Goal: Task Accomplishment & Management: Manage account settings

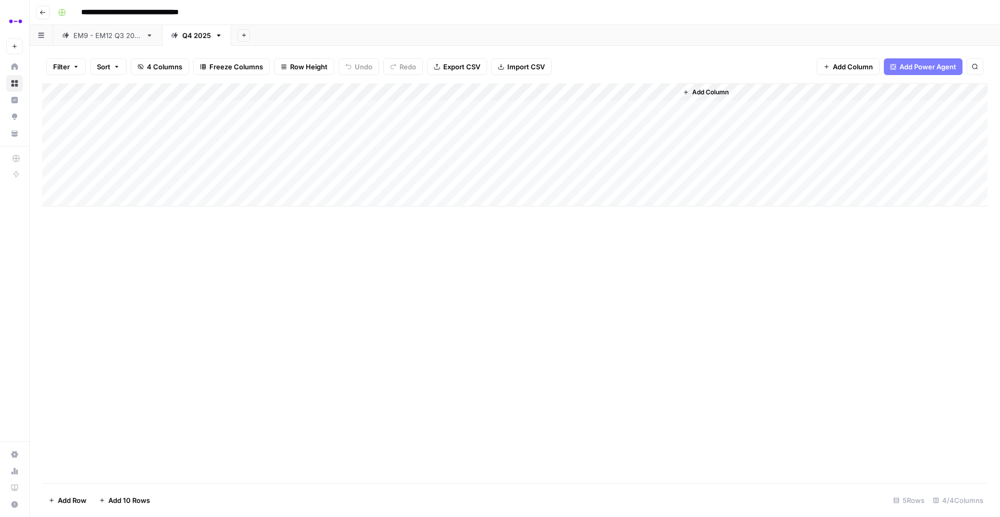
click at [184, 143] on div "Add Column" at bounding box center [514, 144] width 945 height 123
click at [151, 144] on textarea at bounding box center [161, 145] width 167 height 15
click at [147, 121] on div "Add Column" at bounding box center [514, 144] width 945 height 123
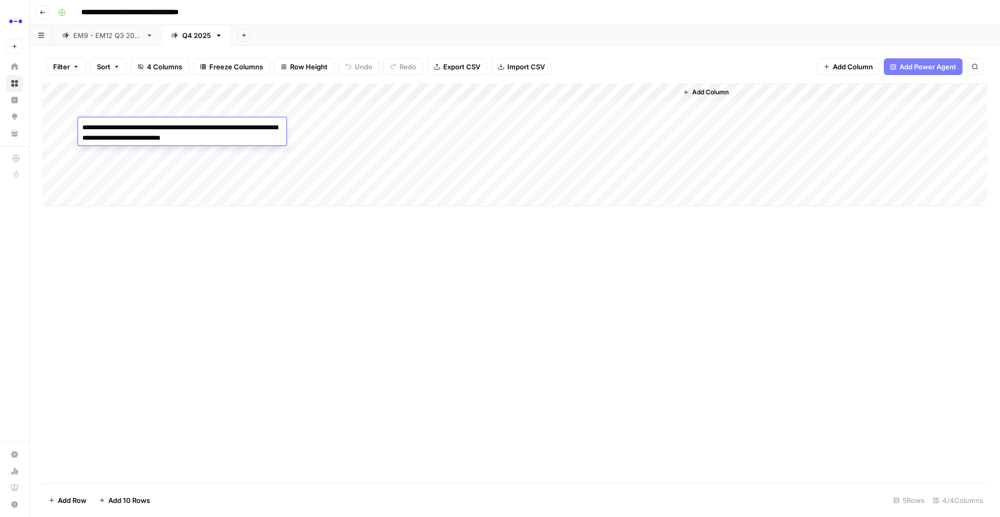
click at [158, 171] on div "Add Column" at bounding box center [514, 144] width 945 height 123
click at [139, 139] on div "Add Column" at bounding box center [514, 144] width 945 height 123
type textarea "*"
click at [130, 123] on div "Add Column" at bounding box center [514, 144] width 945 height 123
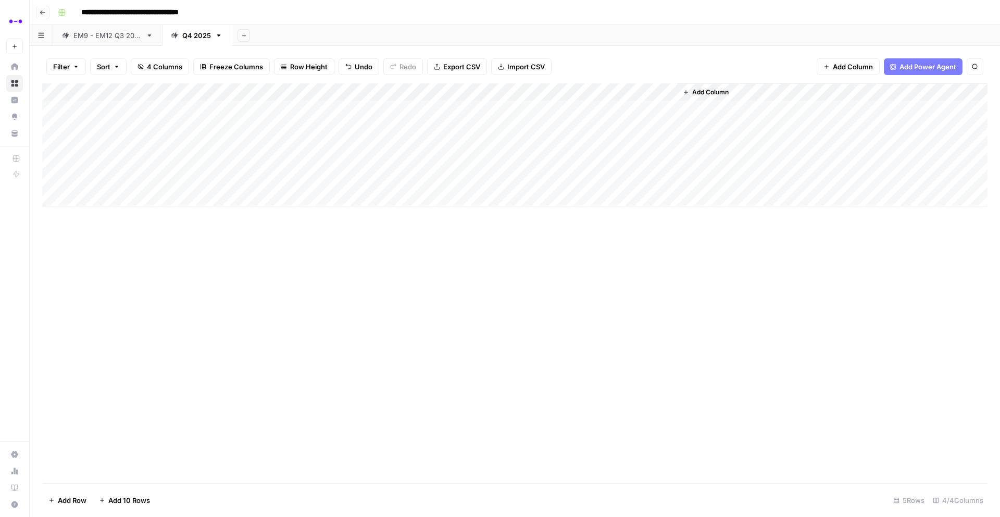
click at [130, 123] on div "Add Column" at bounding box center [514, 144] width 945 height 123
drag, startPoint x: 126, startPoint y: 130, endPoint x: 50, endPoint y: 130, distance: 76.1
click at [50, 130] on body "**********" at bounding box center [500, 258] width 1000 height 517
type textarea "**********"
click at [116, 107] on div "Add Column" at bounding box center [514, 144] width 945 height 123
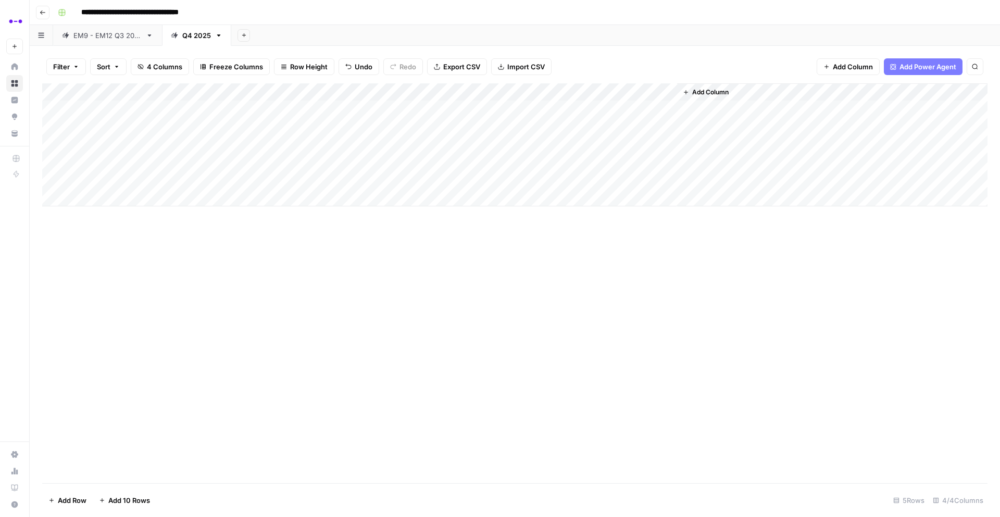
click at [116, 107] on div "Add Column" at bounding box center [514, 144] width 945 height 123
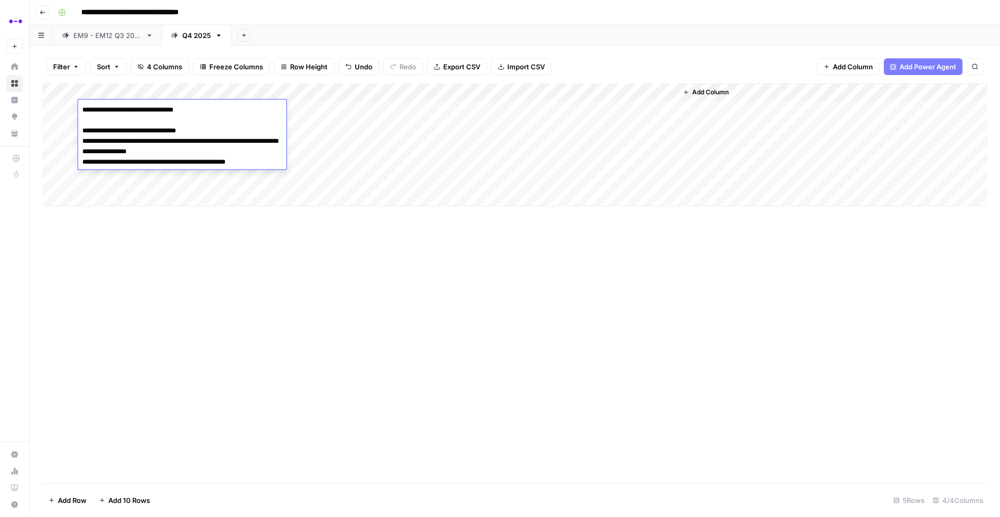
drag, startPoint x: 124, startPoint y: 111, endPoint x: 56, endPoint y: 111, distance: 68.2
click at [56, 111] on body "**********" at bounding box center [500, 258] width 1000 height 517
type textarea "**********"
click at [177, 335] on div "Add Column" at bounding box center [514, 283] width 945 height 400
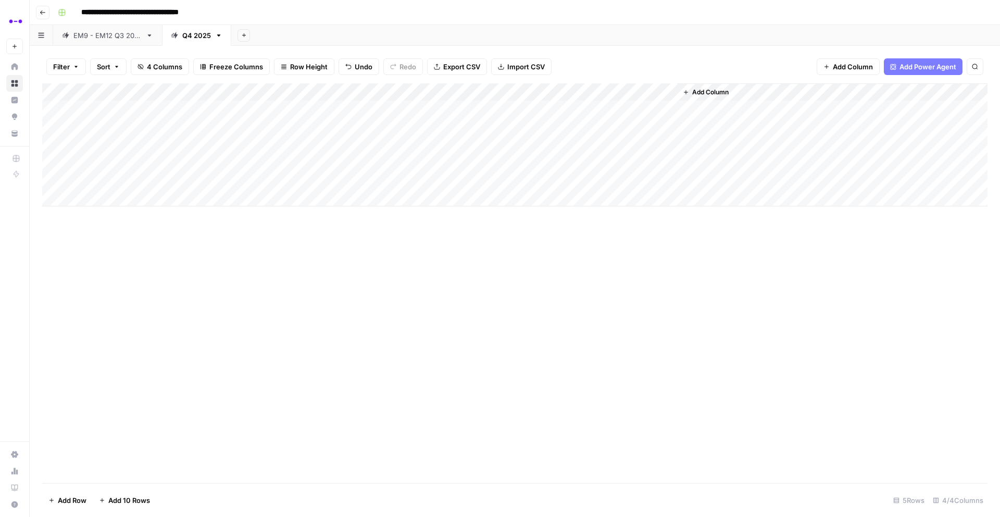
click at [160, 129] on div "Add Column" at bounding box center [514, 144] width 945 height 123
click at [180, 282] on div "Add Column" at bounding box center [514, 283] width 945 height 400
click at [307, 124] on div "Add Column" at bounding box center [514, 144] width 945 height 123
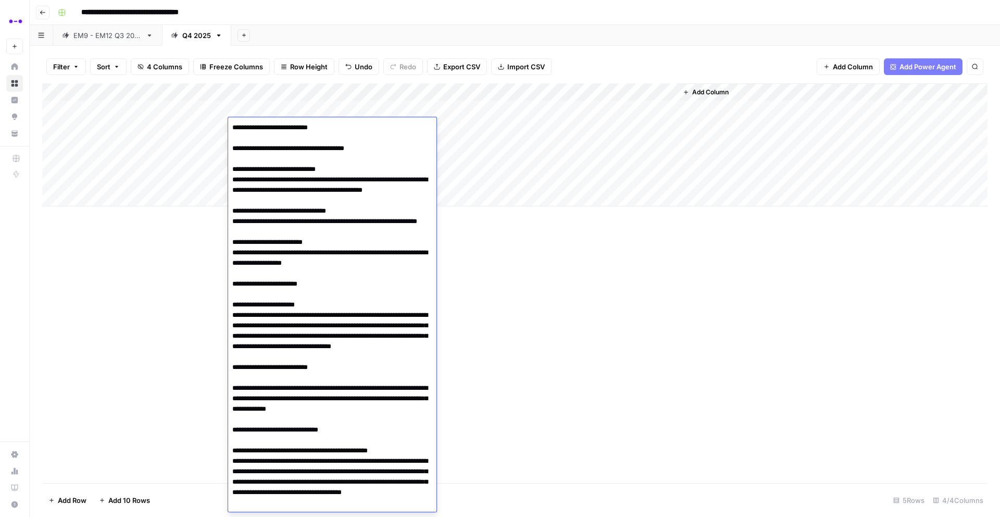
scroll to position [40, 0]
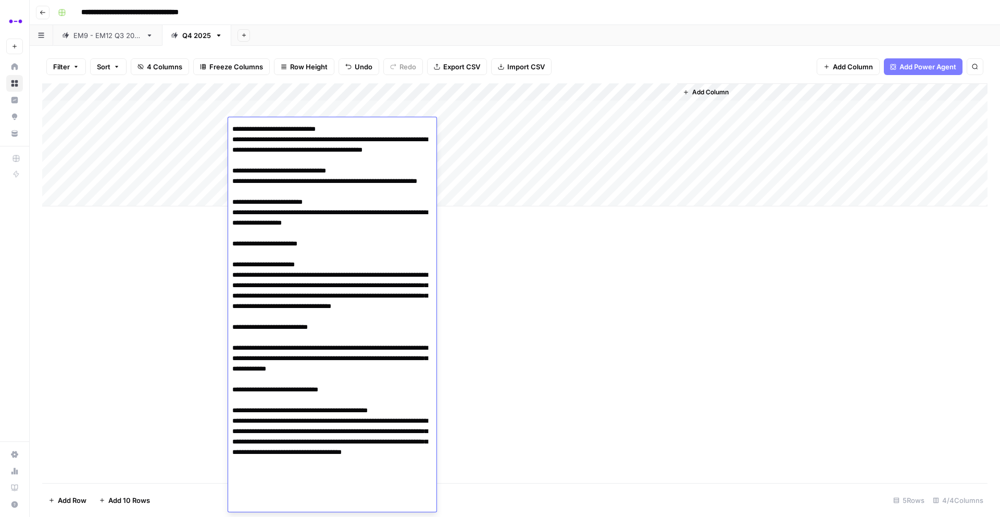
click at [549, 270] on div "Add Column" at bounding box center [514, 283] width 945 height 400
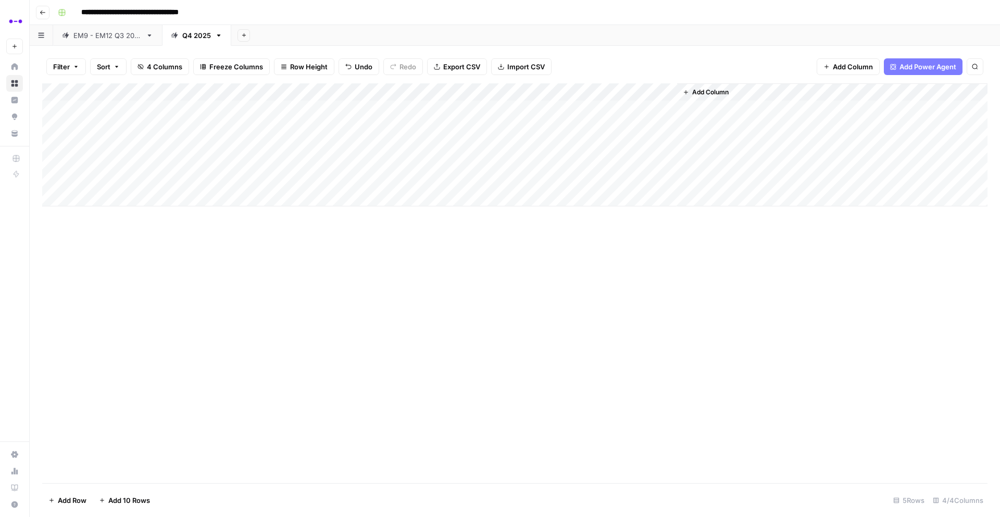
click at [573, 124] on div "Add Column" at bounding box center [514, 144] width 945 height 123
click at [147, 144] on div "Add Column" at bounding box center [514, 144] width 945 height 123
click at [107, 143] on textarea at bounding box center [161, 145] width 167 height 15
type textarea "*"
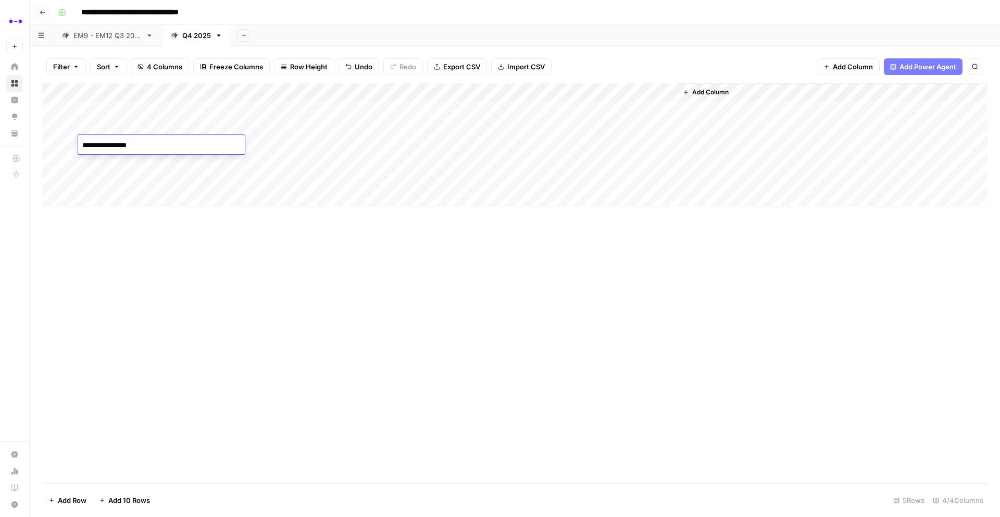
click at [84, 141] on textarea "**********" at bounding box center [161, 145] width 167 height 15
drag, startPoint x: 161, startPoint y: 141, endPoint x: 57, endPoint y: 140, distance: 103.7
click at [57, 140] on body "**********" at bounding box center [500, 258] width 1000 height 517
click at [121, 147] on textarea "**********" at bounding box center [161, 145] width 167 height 15
click at [140, 145] on textarea "**********" at bounding box center [161, 145] width 167 height 15
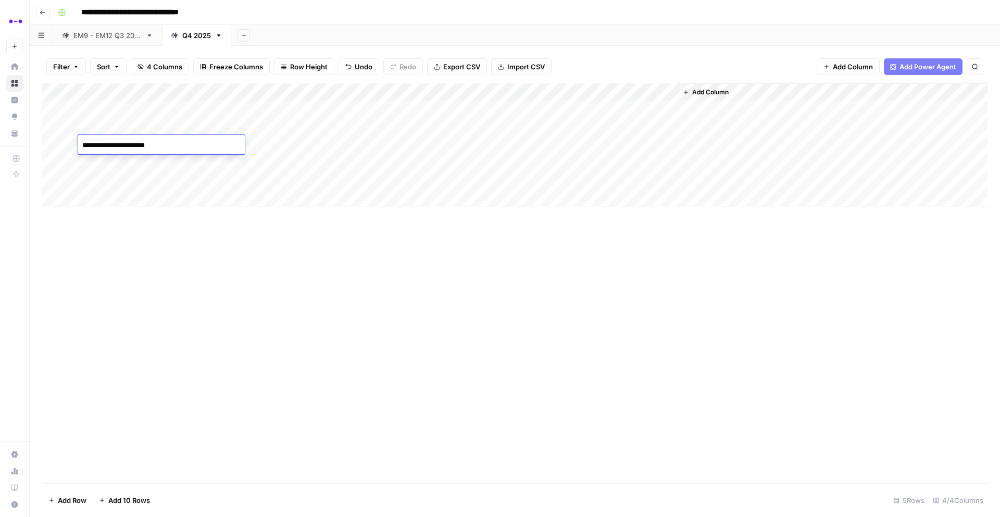
click at [179, 146] on textarea "**********" at bounding box center [161, 145] width 167 height 15
paste textarea "**********"
type textarea "**********"
click at [204, 239] on div "Add Column" at bounding box center [514, 283] width 945 height 400
click at [260, 142] on div "Add Column" at bounding box center [514, 144] width 945 height 123
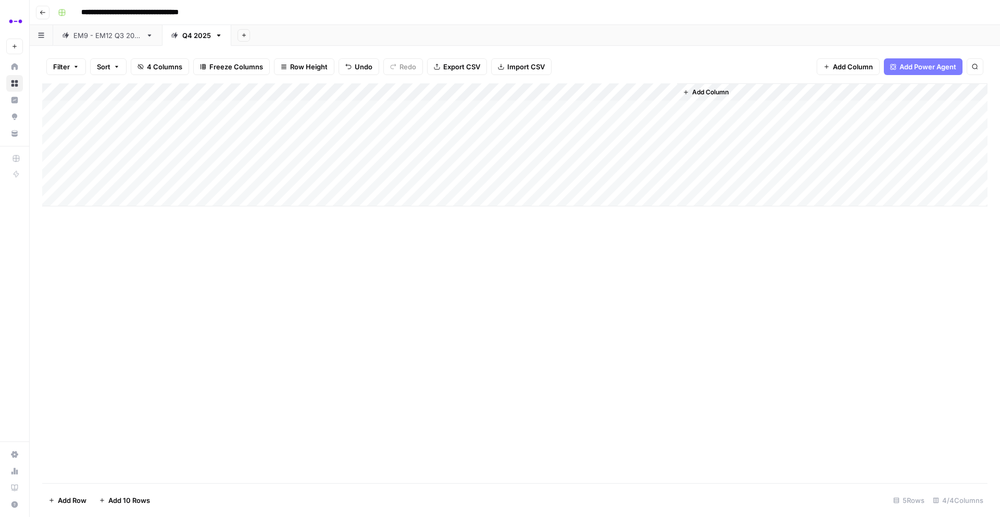
click at [260, 142] on div "Add Column" at bounding box center [514, 144] width 945 height 123
paste textarea "**********"
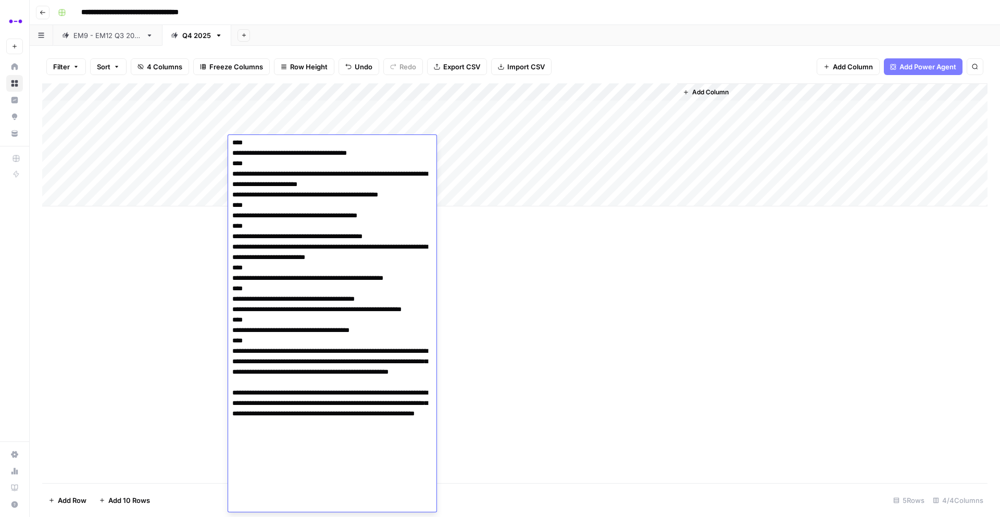
scroll to position [273, 0]
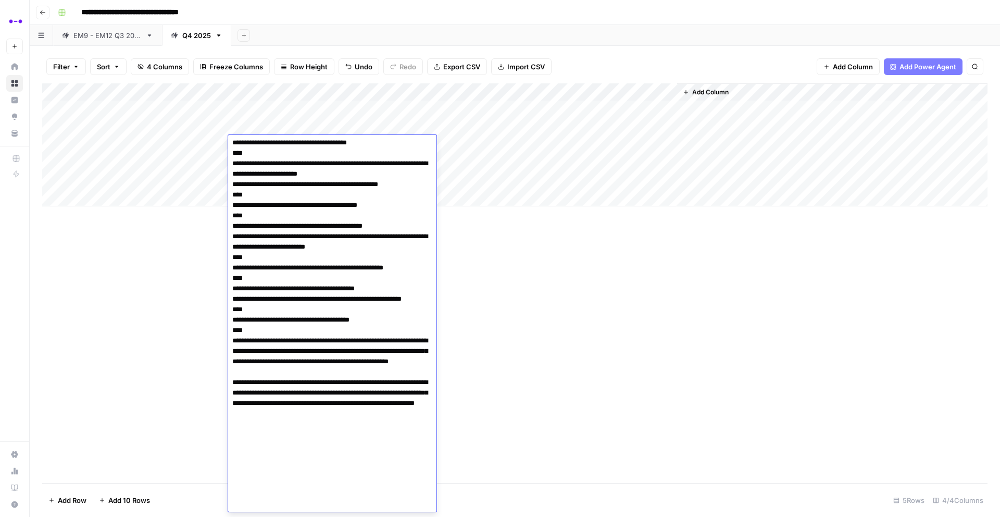
paste textarea "**********"
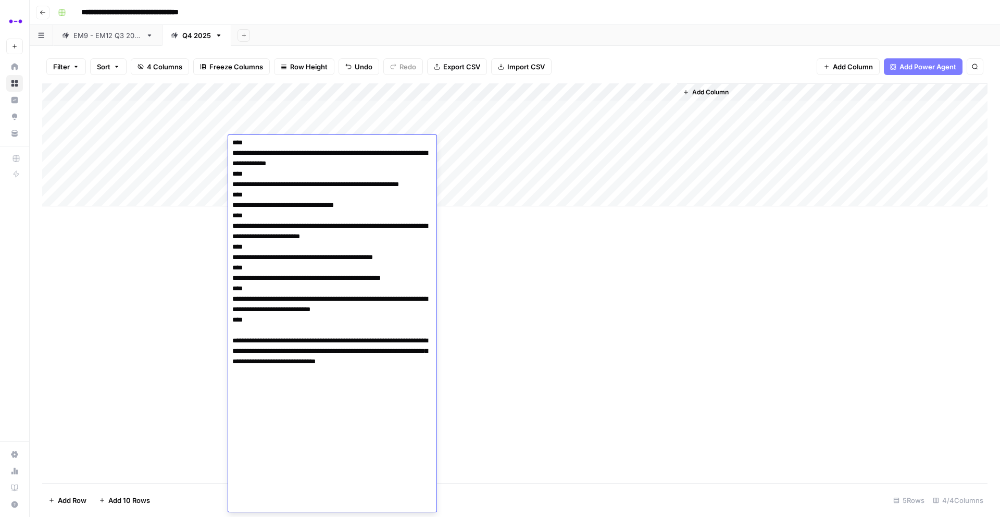
scroll to position [1162, 0]
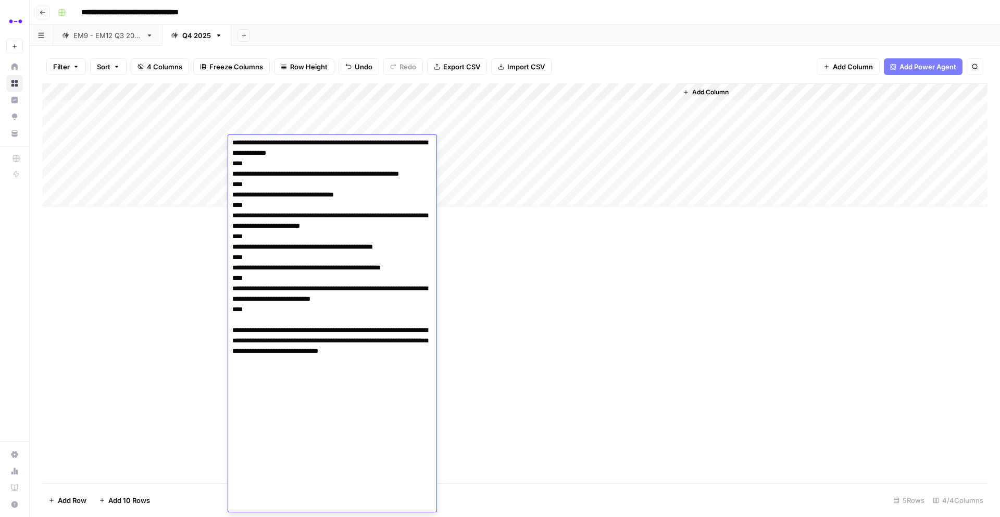
paste textarea "**********"
type textarea "**********"
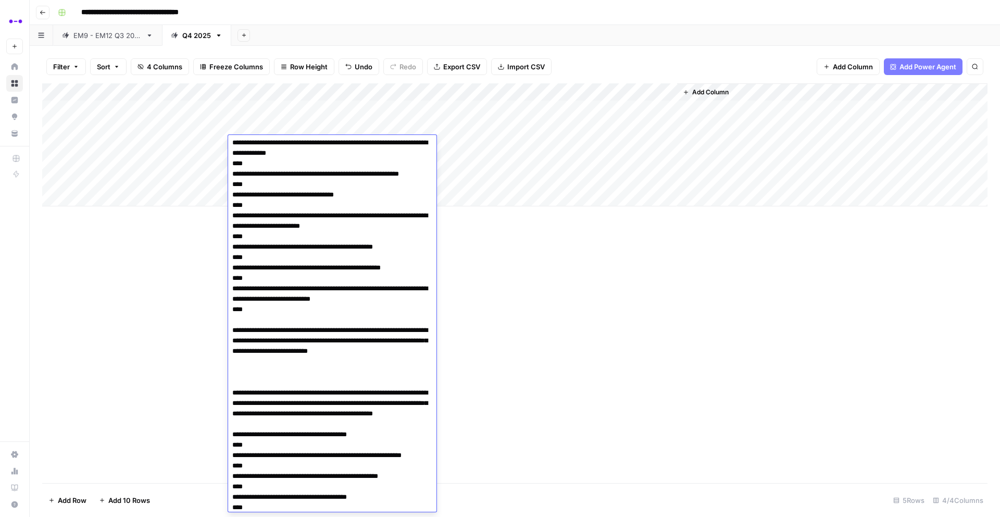
scroll to position [1920, 0]
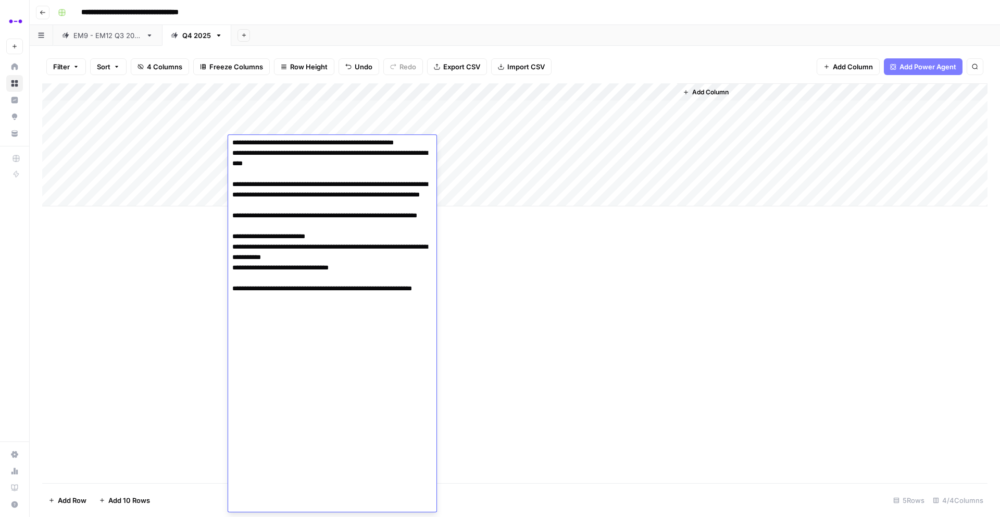
click at [141, 342] on div "Add Column" at bounding box center [514, 283] width 945 height 400
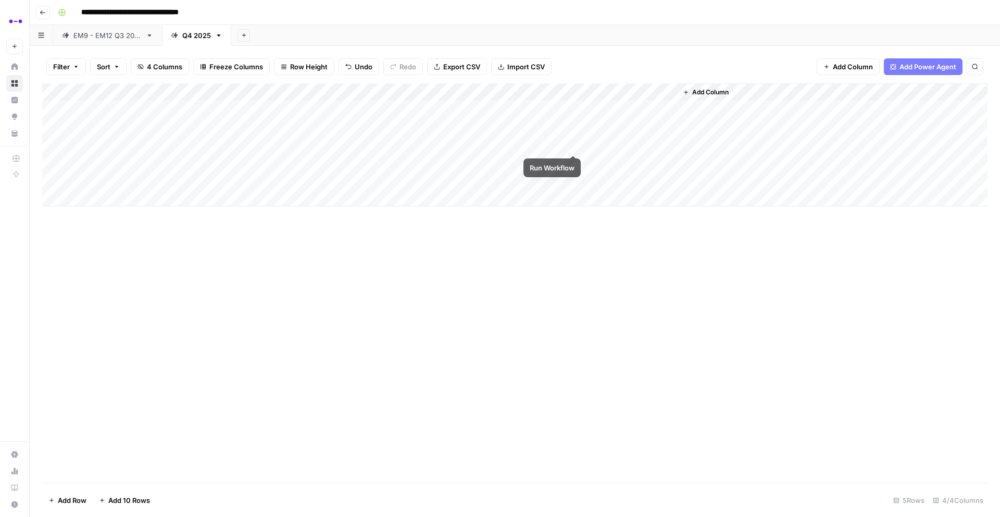
click at [572, 143] on div "Add Column" at bounding box center [514, 144] width 945 height 123
click at [578, 128] on div "Add Column" at bounding box center [514, 144] width 945 height 123
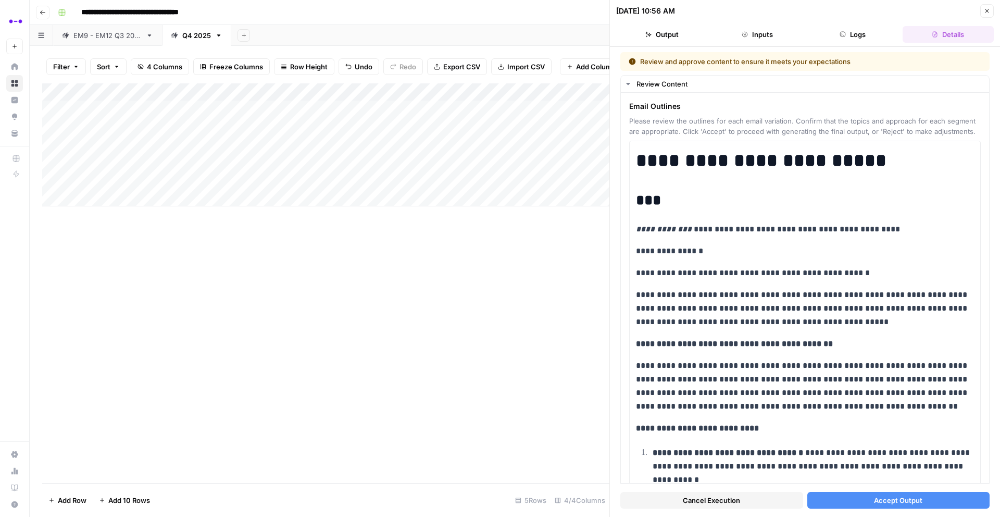
drag, startPoint x: 890, startPoint y: 499, endPoint x: 840, endPoint y: 482, distance: 52.9
click at [890, 499] on span "Accept Output" at bounding box center [898, 500] width 48 height 10
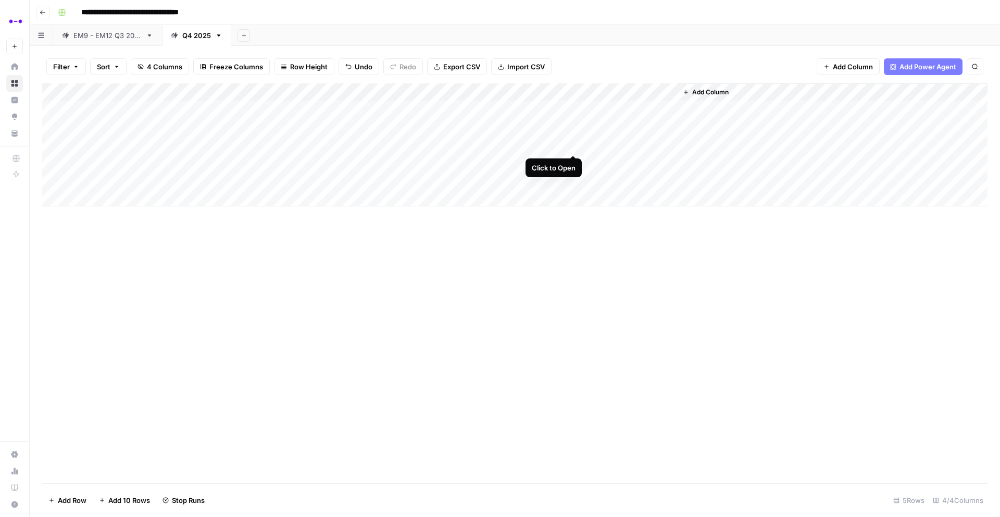
click at [571, 143] on div "Add Column" at bounding box center [514, 144] width 945 height 123
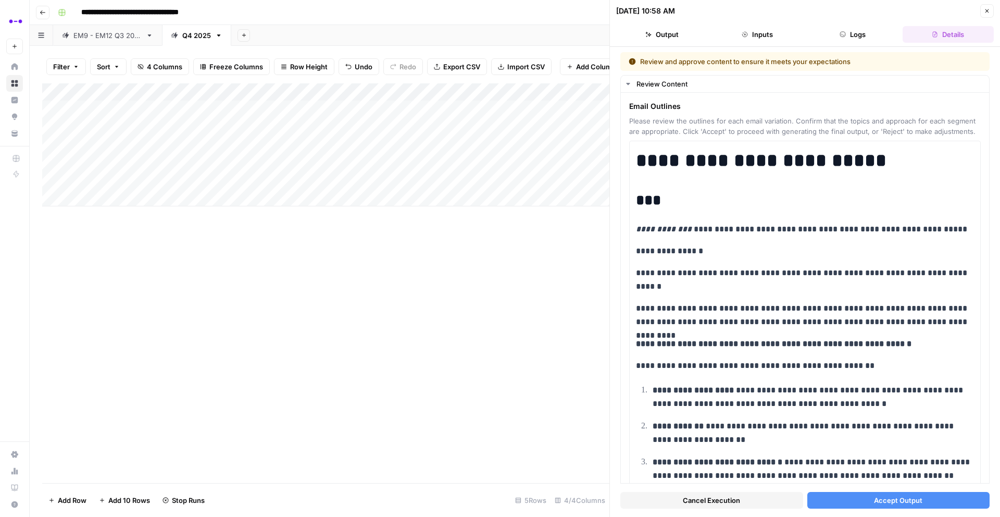
click at [904, 504] on span "Accept Output" at bounding box center [898, 500] width 48 height 10
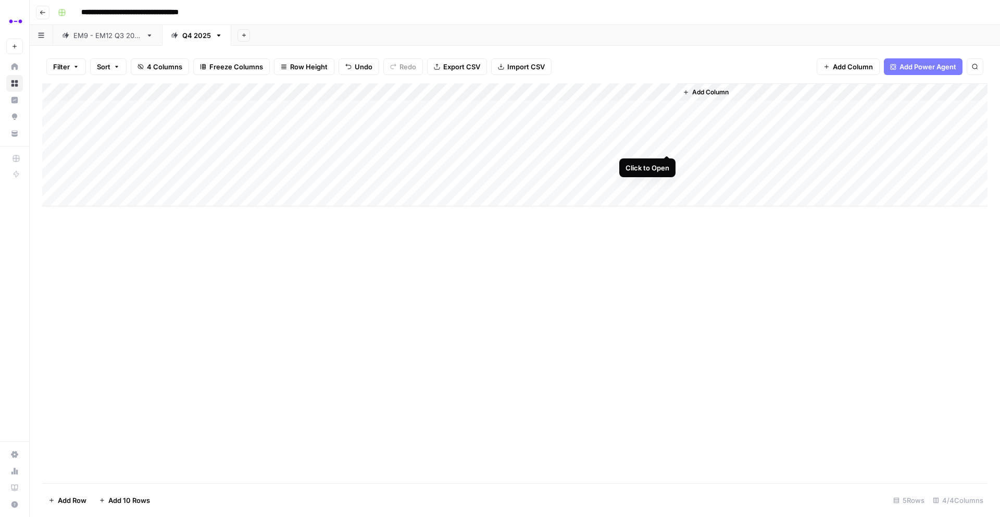
click at [664, 142] on div "Add Column" at bounding box center [514, 144] width 945 height 123
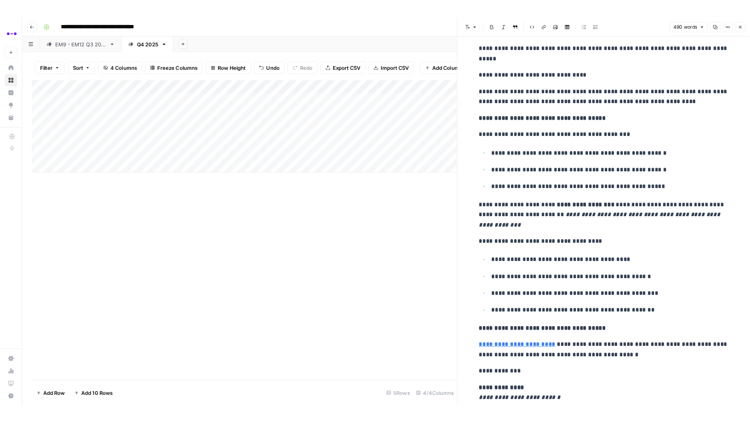
scroll to position [830, 0]
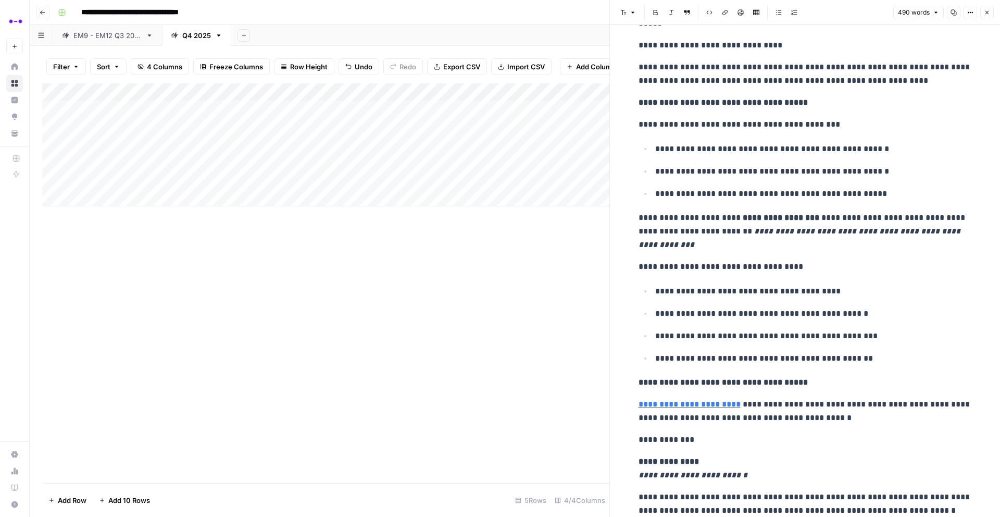
click at [990, 9] on button "Close" at bounding box center [987, 13] width 14 height 14
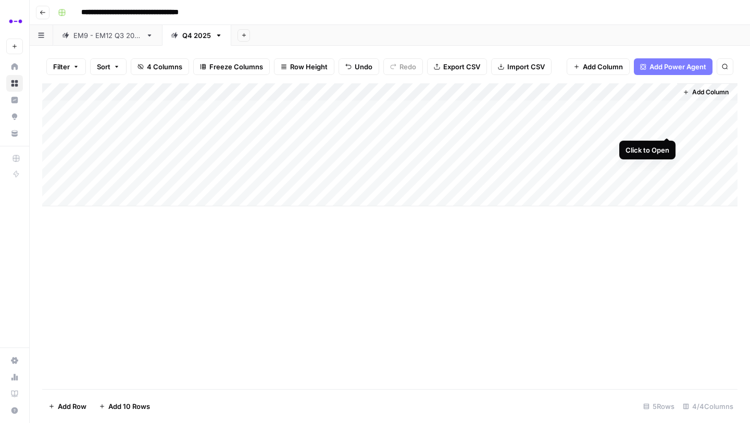
click at [668, 127] on div "Add Column" at bounding box center [389, 144] width 695 height 123
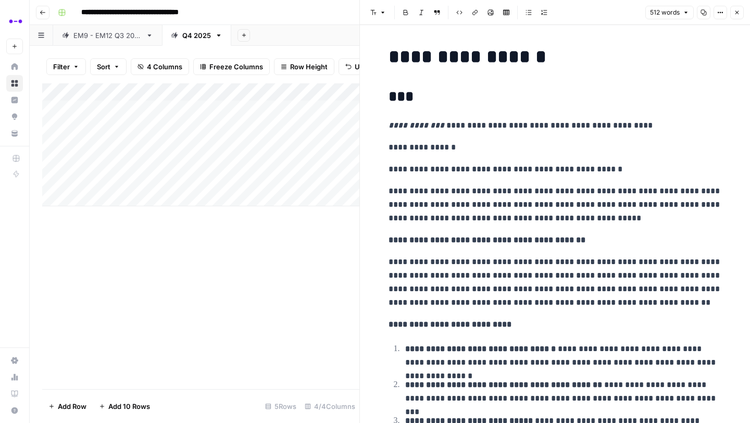
scroll to position [35, 0]
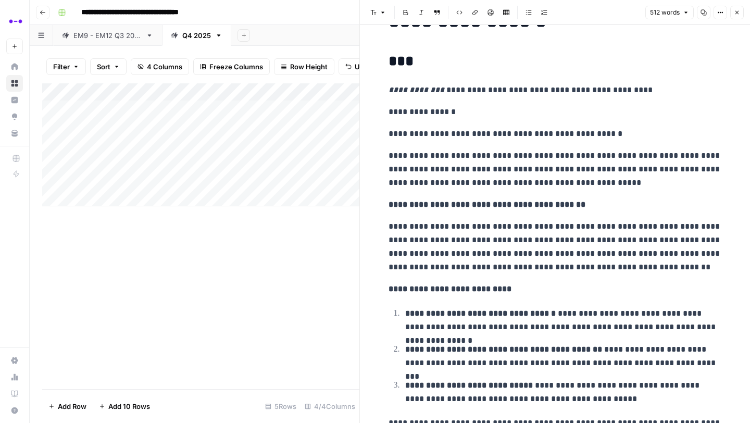
click at [734, 14] on icon "button" at bounding box center [737, 12] width 6 height 6
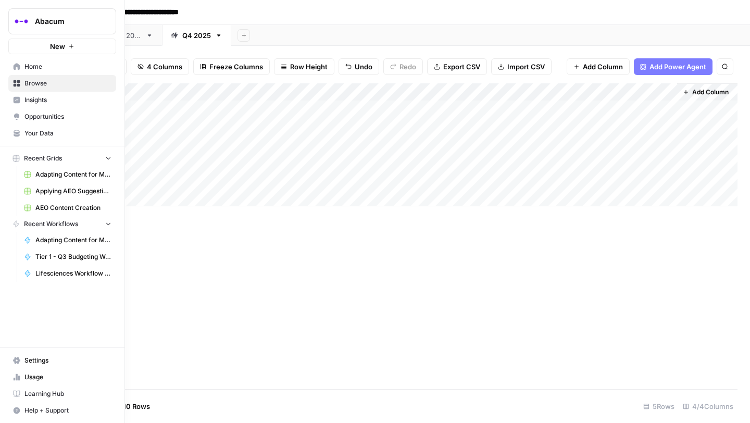
click at [55, 134] on span "Your Data" at bounding box center [67, 133] width 87 height 9
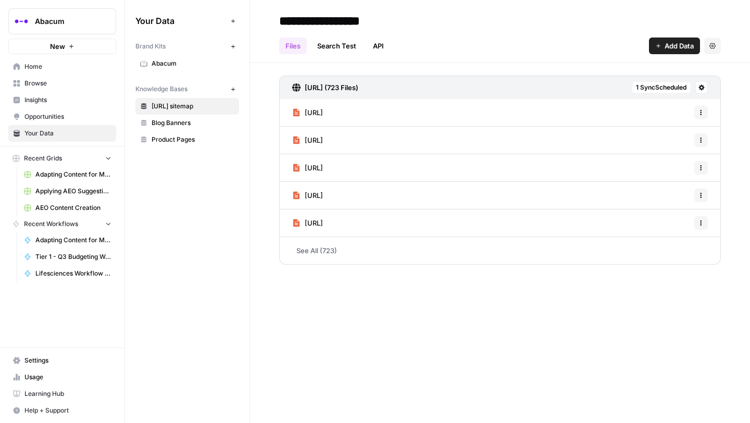
click at [49, 68] on span "Home" at bounding box center [67, 66] width 87 height 9
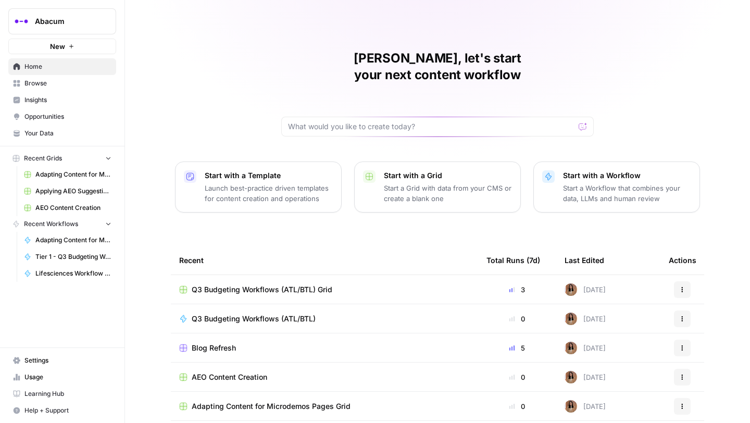
click at [40, 357] on span "Settings" at bounding box center [67, 360] width 87 height 9
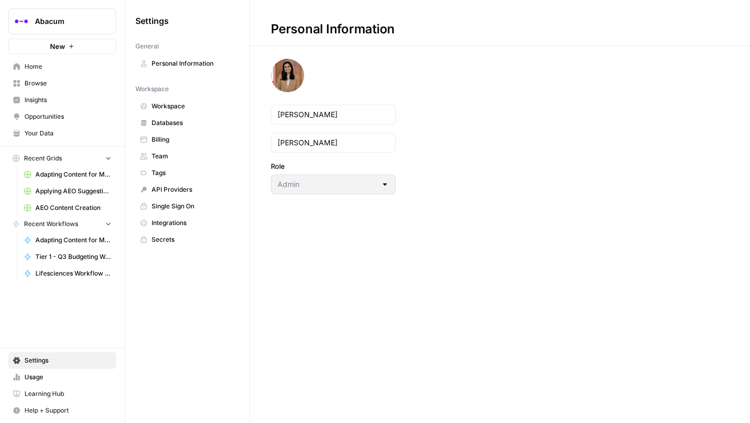
click at [172, 139] on span "Billing" at bounding box center [193, 139] width 83 height 9
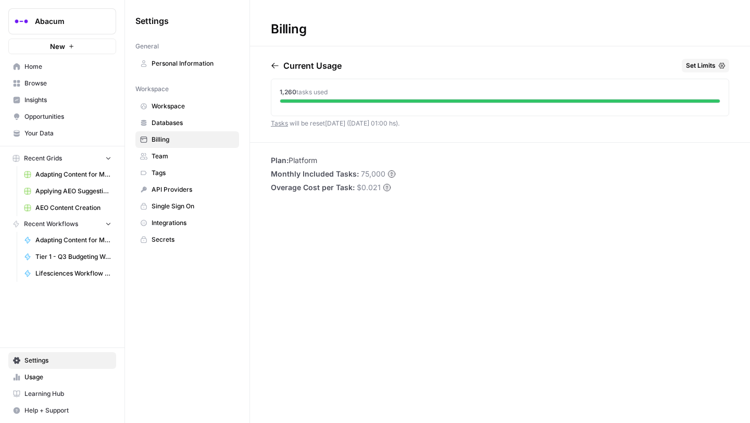
drag, startPoint x: 360, startPoint y: 173, endPoint x: 396, endPoint y: 172, distance: 36.5
click at [396, 172] on div "Plan: Platform Monthly Included Tasks: 75,000 Overage Cost per Task: $0.021" at bounding box center [500, 174] width 500 height 38
click at [277, 67] on icon "button" at bounding box center [275, 65] width 8 height 8
click at [325, 64] on icon "button" at bounding box center [320, 65] width 8 height 8
click at [167, 156] on span "Team" at bounding box center [193, 156] width 83 height 9
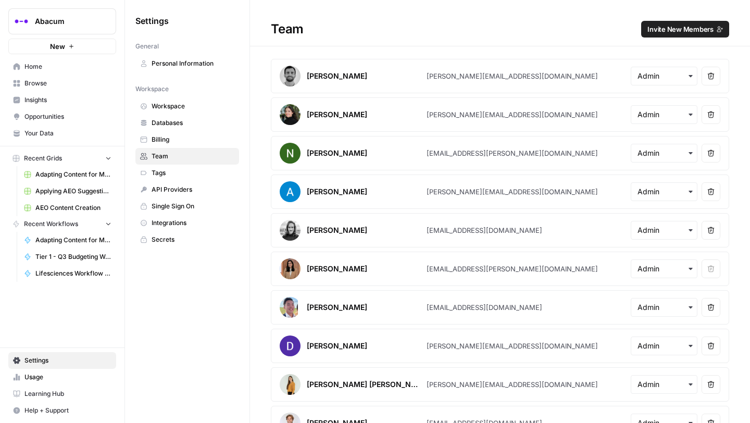
click at [166, 139] on span "Billing" at bounding box center [193, 139] width 83 height 9
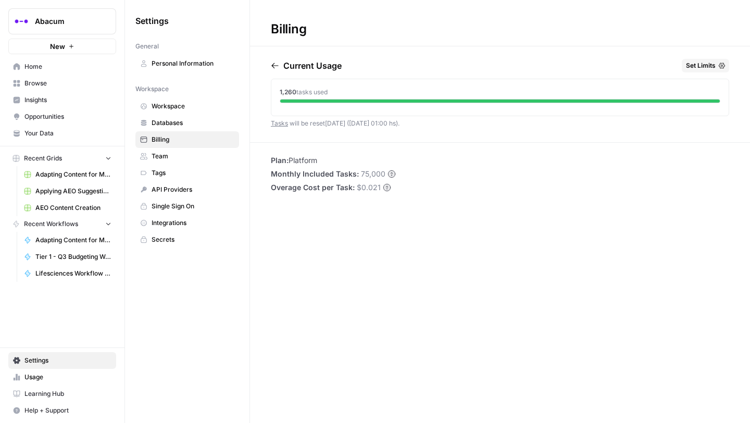
click at [167, 118] on span "Databases" at bounding box center [193, 122] width 83 height 9
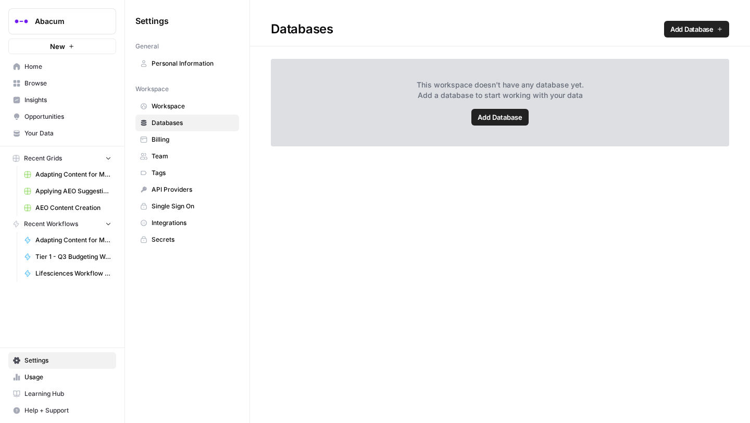
click at [167, 135] on span "Billing" at bounding box center [193, 139] width 83 height 9
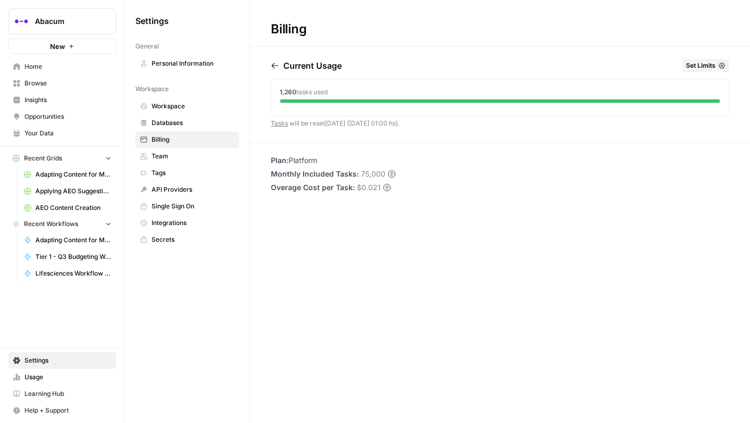
drag, startPoint x: 358, startPoint y: 176, endPoint x: 445, endPoint y: 171, distance: 87.1
click at [445, 171] on div "Plan: Platform Monthly Included Tasks: 75,000 Overage Cost per Task: $0.021" at bounding box center [500, 174] width 500 height 38
drag, startPoint x: 360, startPoint y: 175, endPoint x: 397, endPoint y: 175, distance: 37.5
click at [397, 175] on div "Plan: Platform Monthly Included Tasks: 75,000 Overage Cost per Task: $0.021" at bounding box center [500, 174] width 500 height 38
drag, startPoint x: 361, startPoint y: 176, endPoint x: 417, endPoint y: 176, distance: 56.3
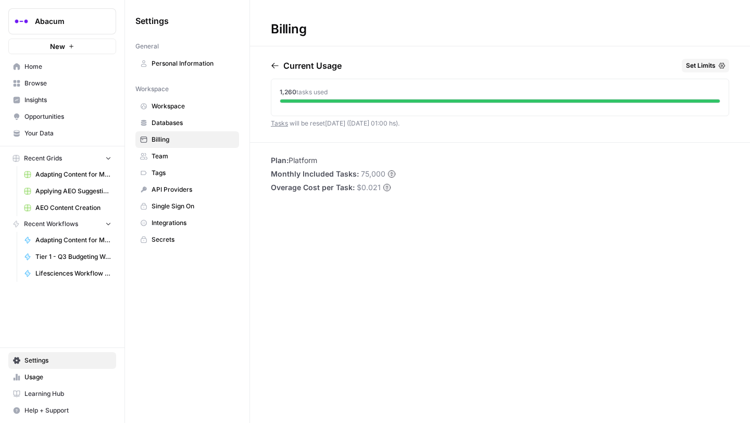
click at [417, 176] on div "Plan: Platform Monthly Included Tasks: 75,000 Overage Cost per Task: $0.021" at bounding box center [500, 174] width 500 height 38
drag, startPoint x: 358, startPoint y: 172, endPoint x: 452, endPoint y: 170, distance: 93.8
click at [452, 170] on div "Plan: Platform Monthly Included Tasks: 75,000 Overage Cost per Task: $0.021" at bounding box center [500, 174] width 500 height 38
